Goal: Task Accomplishment & Management: Manage account settings

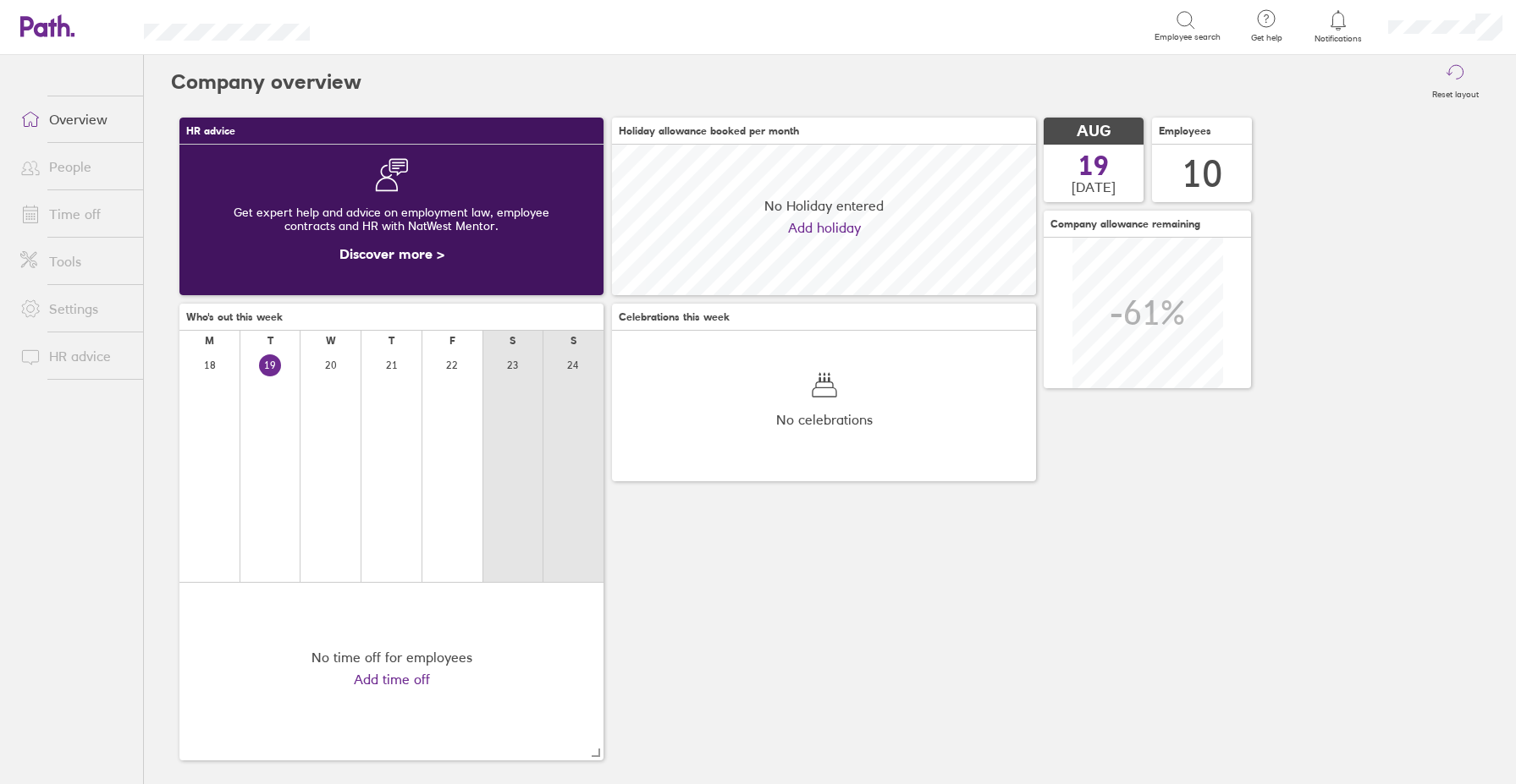
scroll to position [151, 424]
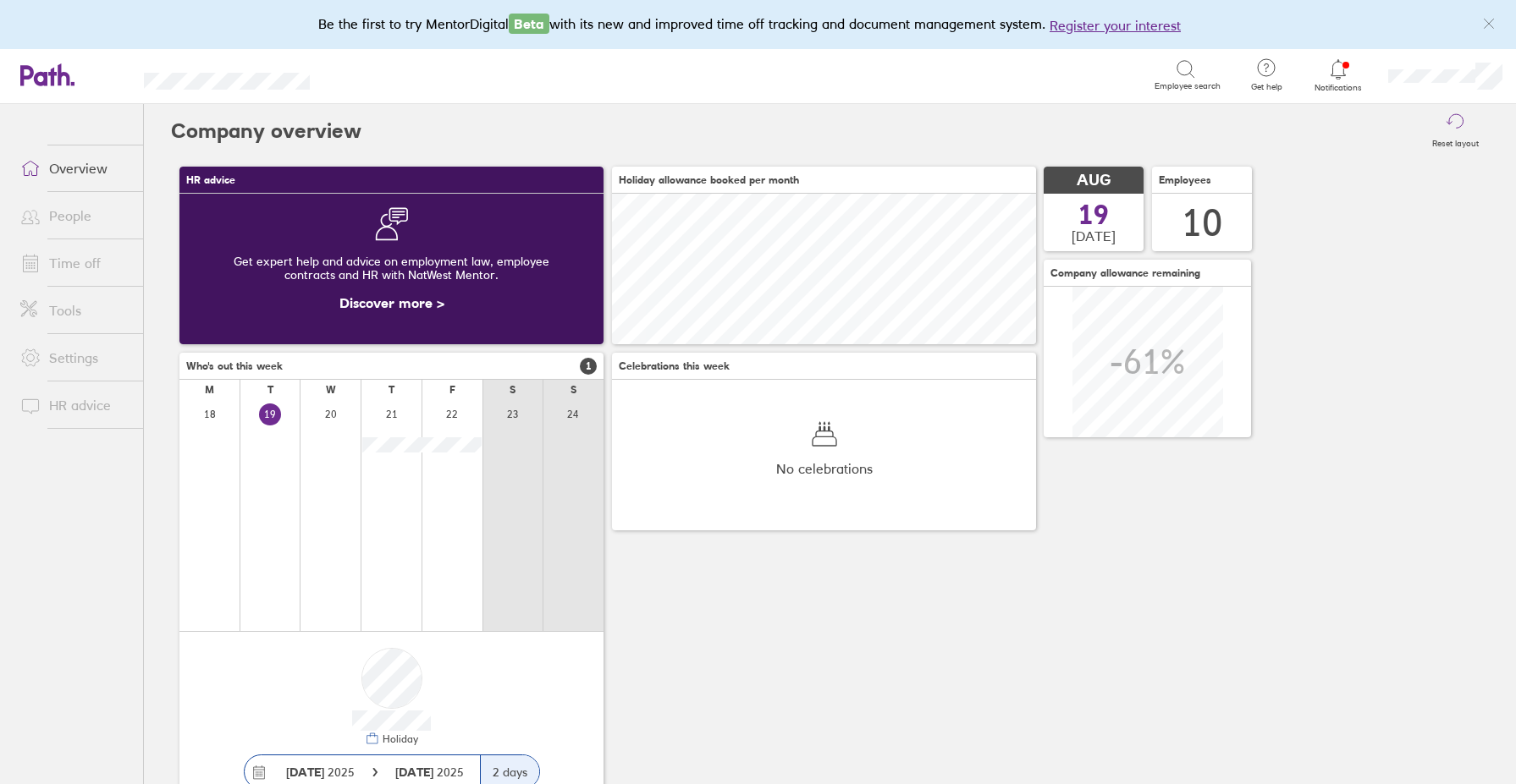
click at [65, 225] on link "People" at bounding box center [75, 215] width 136 height 34
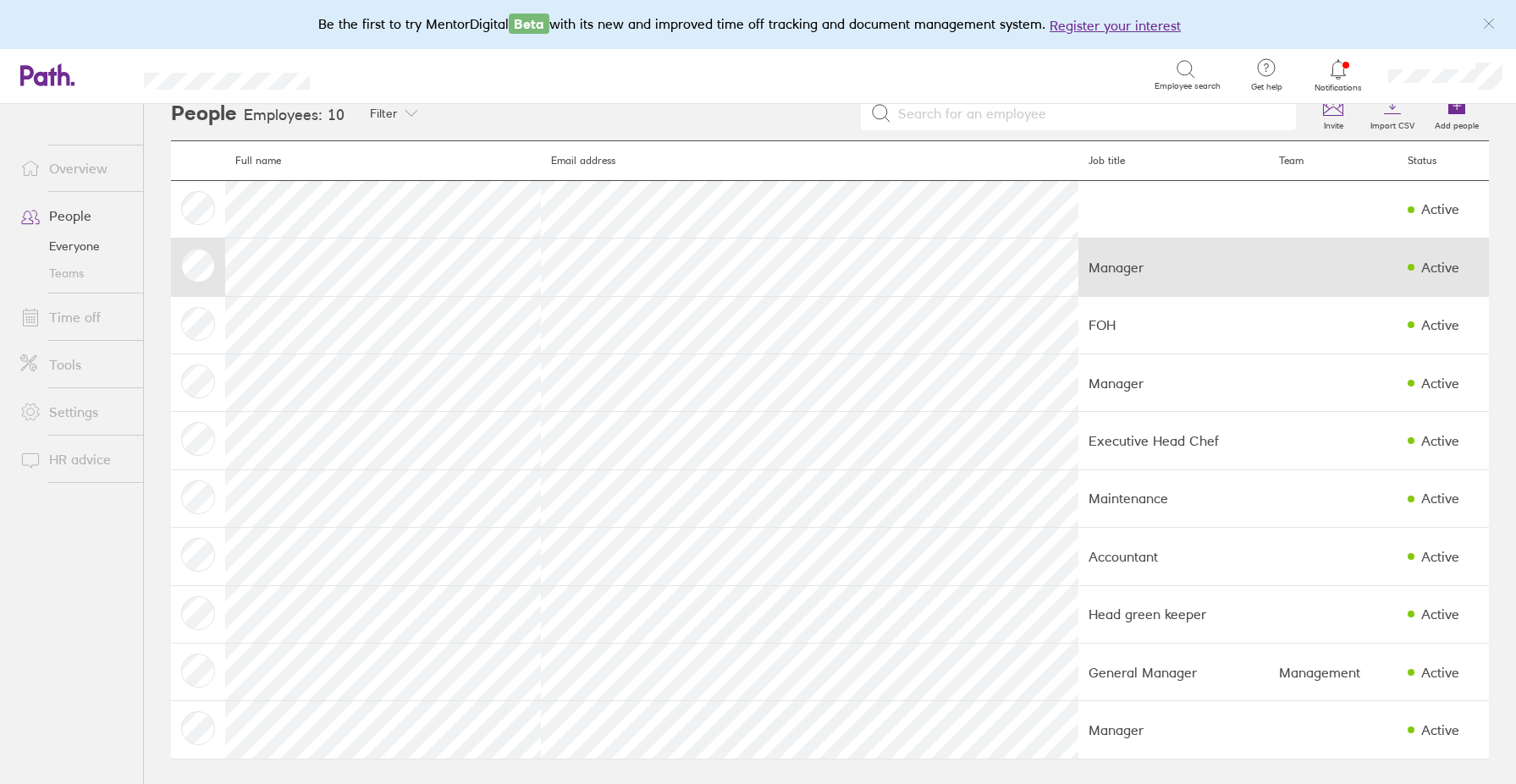
scroll to position [16, 0]
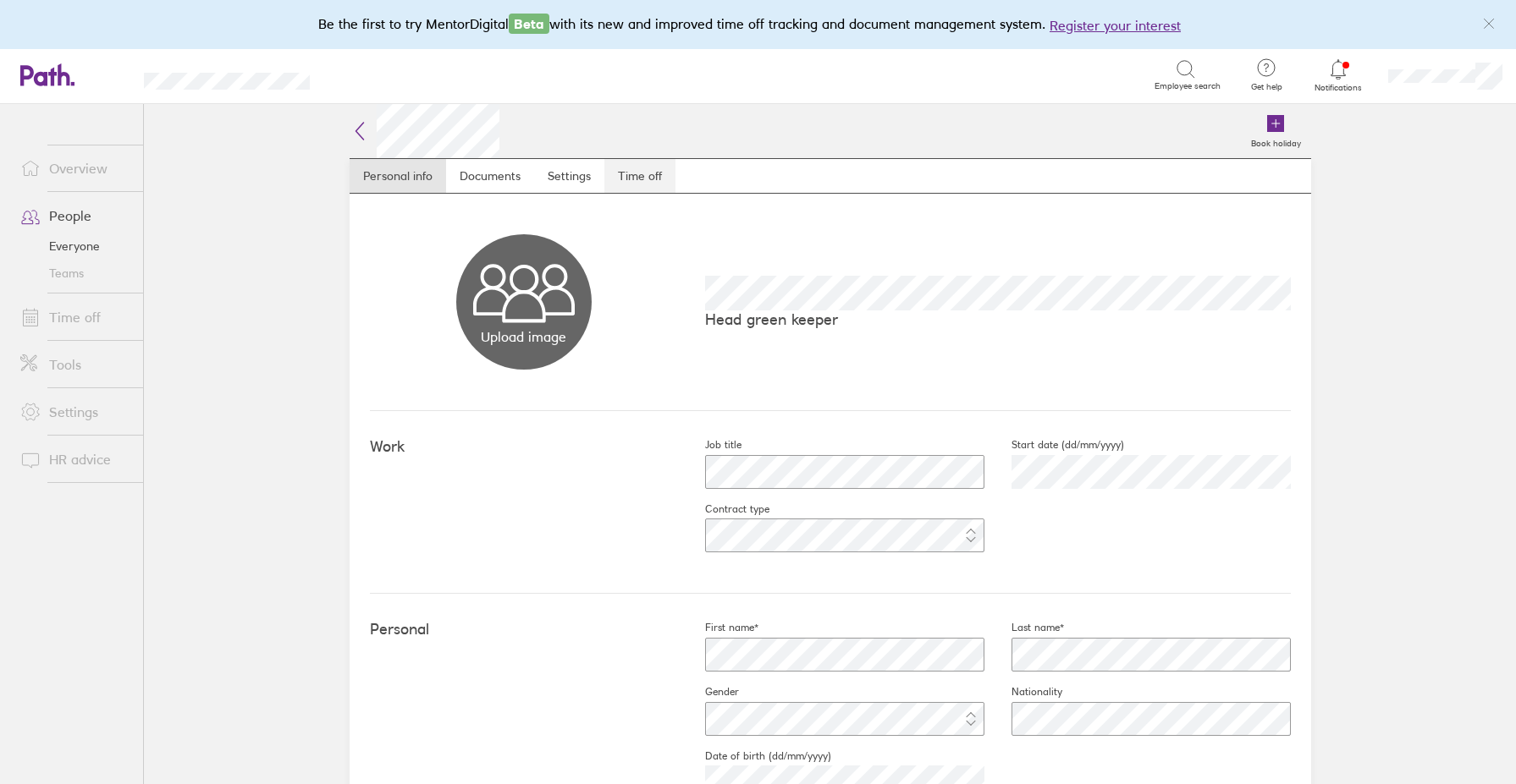
click at [626, 173] on link "Time off" at bounding box center [640, 176] width 71 height 34
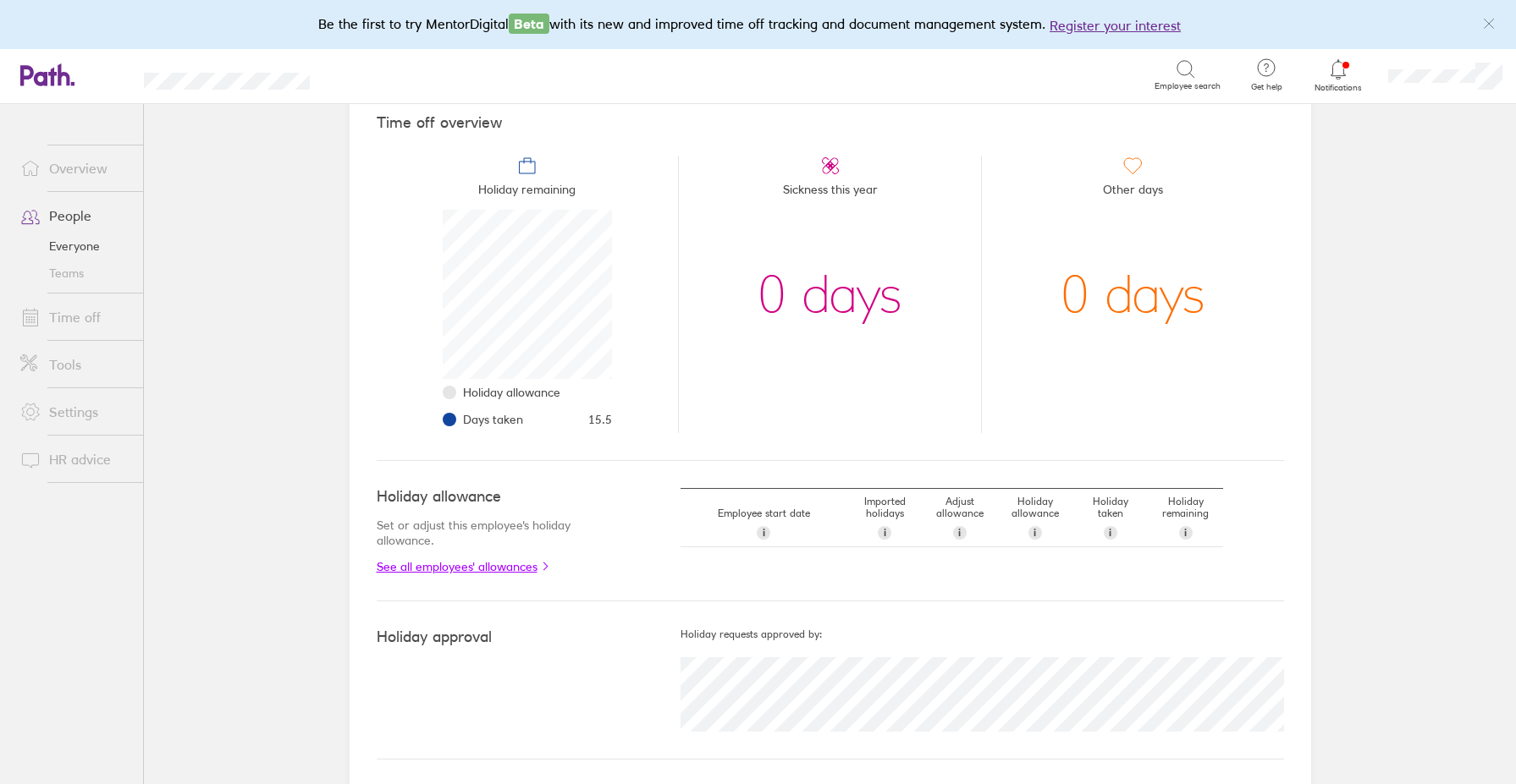
click at [535, 565] on link "See all employees' allowances" at bounding box center [495, 567] width 236 height 14
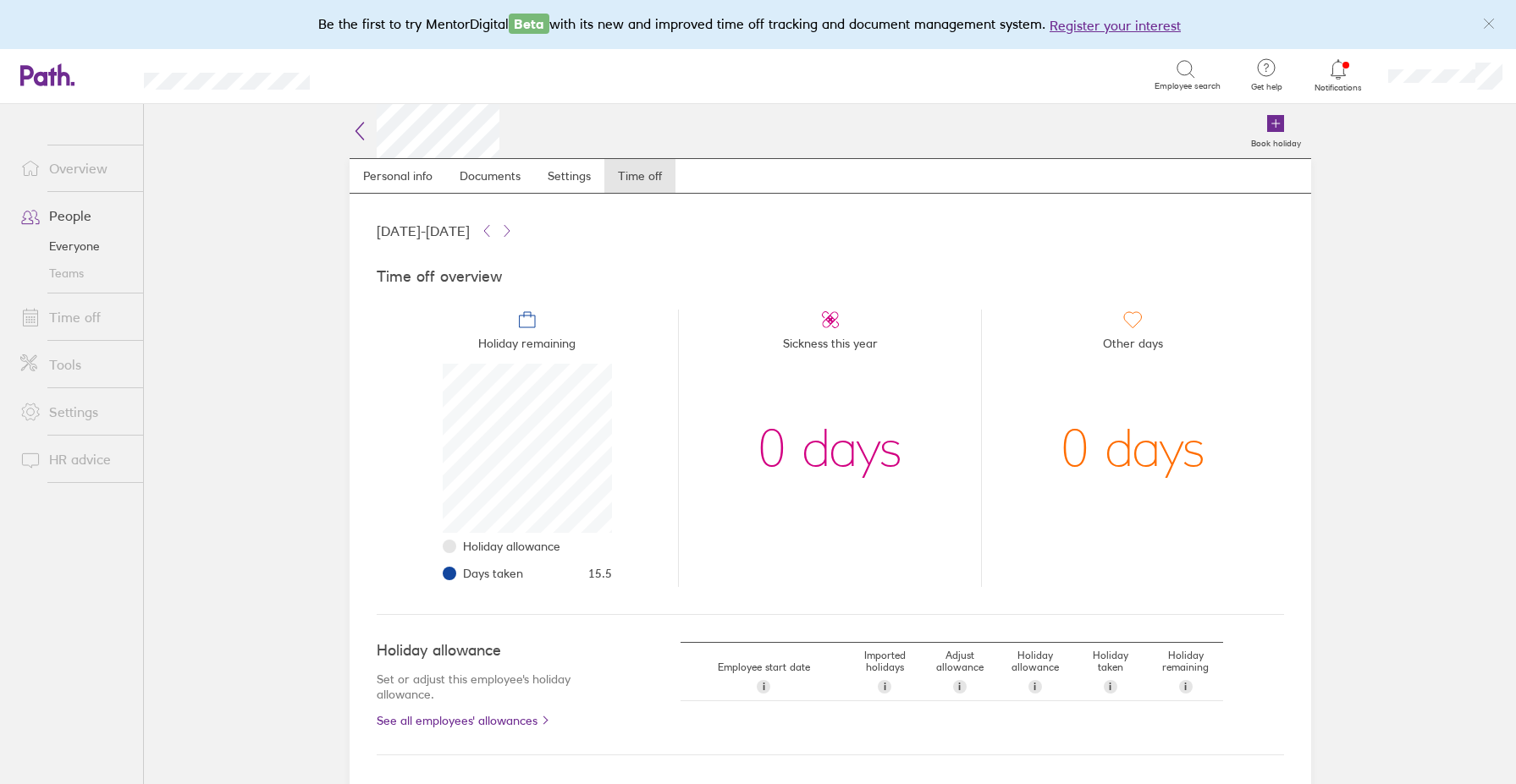
scroll to position [170, 170]
click at [84, 324] on link "Time off" at bounding box center [75, 317] width 136 height 34
